Goal: Task Accomplishment & Management: Complete application form

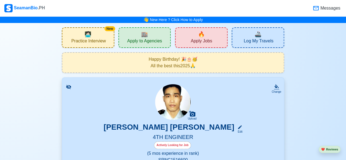
click at [189, 42] on div "🔥 Apply Jobs" at bounding box center [201, 37] width 53 height 21
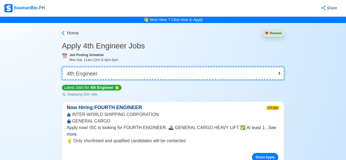
click at [278, 75] on select "👉 Select Rank or Position Master Chief Officer 2nd Officer 3rd Officer Junior O…" at bounding box center [173, 73] width 223 height 13
select select "Junior Engineer"
click at [62, 67] on select "👉 Select Rank or Position Master Chief Officer 2nd Officer 3rd Officer Junior O…" at bounding box center [173, 73] width 223 height 13
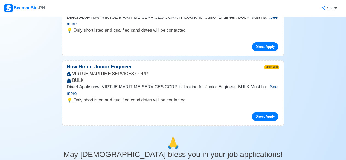
scroll to position [1018, 0]
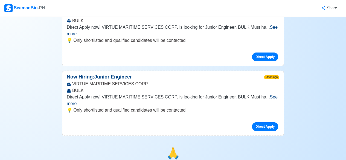
scroll to position [1009, 0]
